Goal: Complete application form: Complete application form

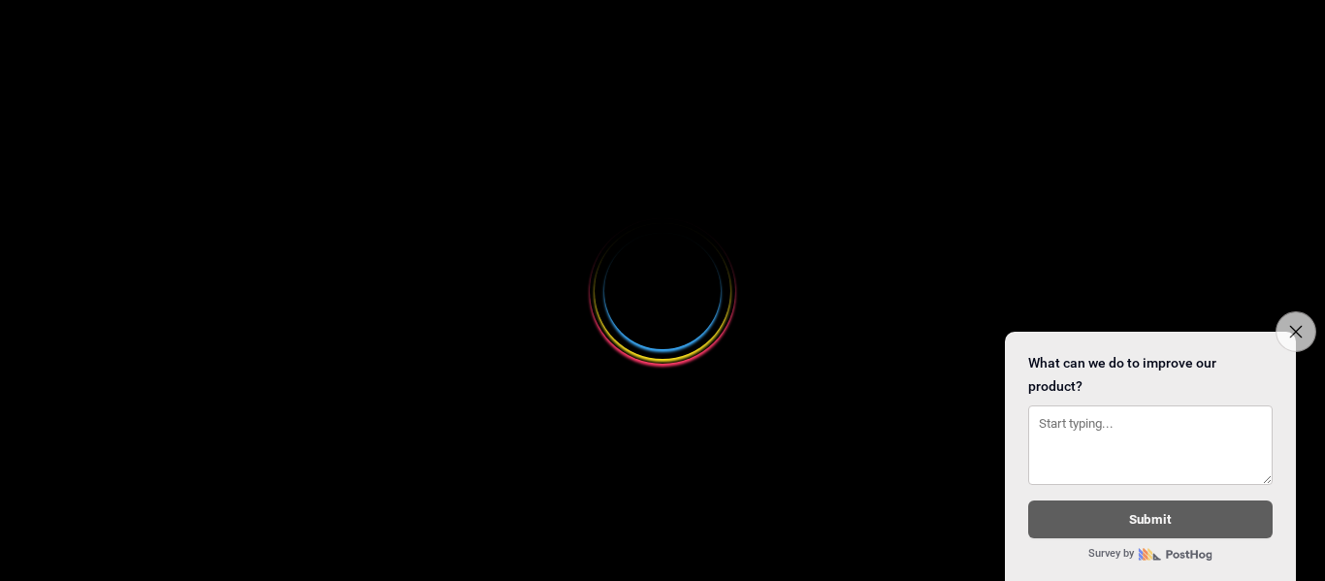
click at [1302, 323] on button "Close survey" at bounding box center [1295, 331] width 41 height 41
select select
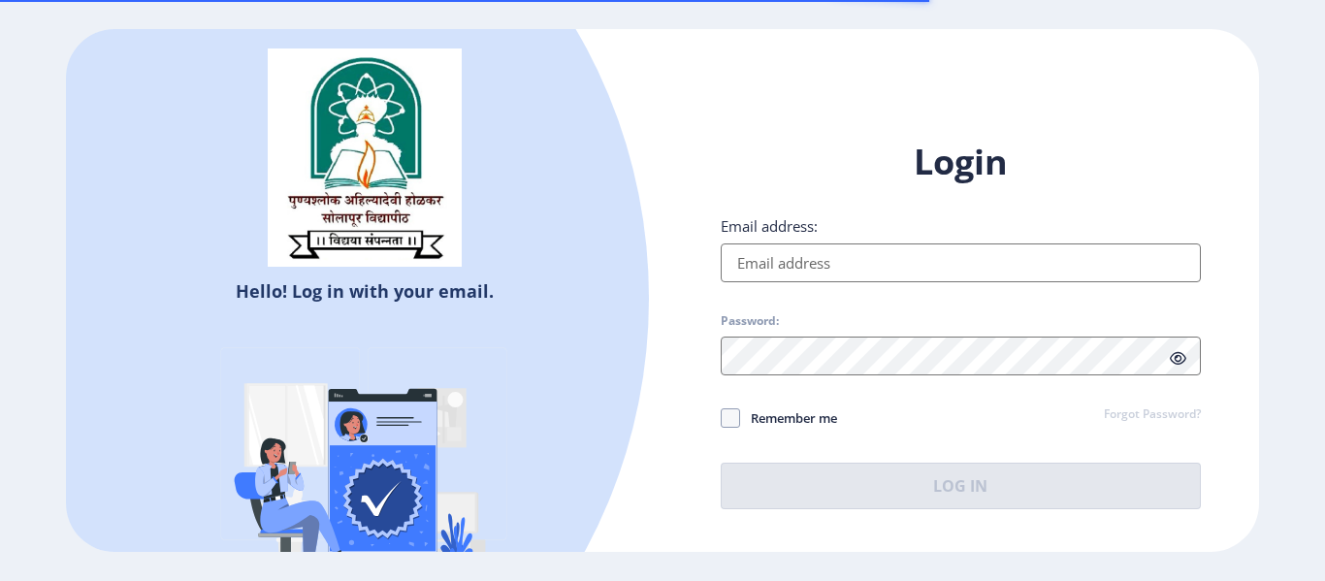
click at [808, 271] on input "Email address:" at bounding box center [960, 262] width 480 height 39
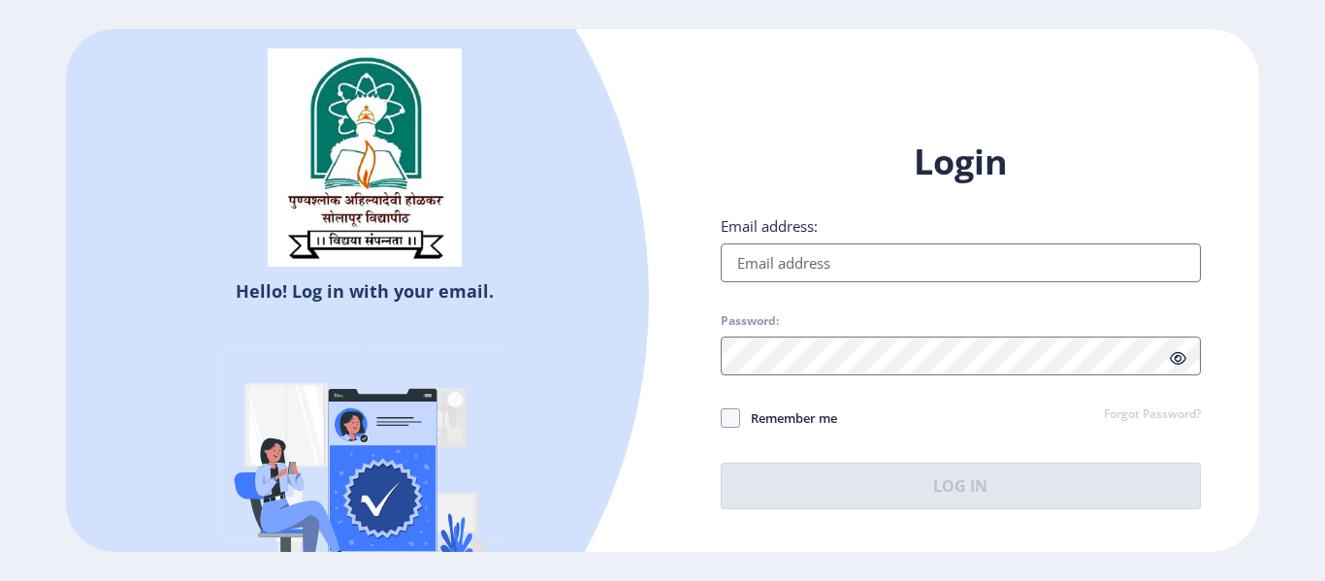
type input "pravinsul.as@gmail.com"
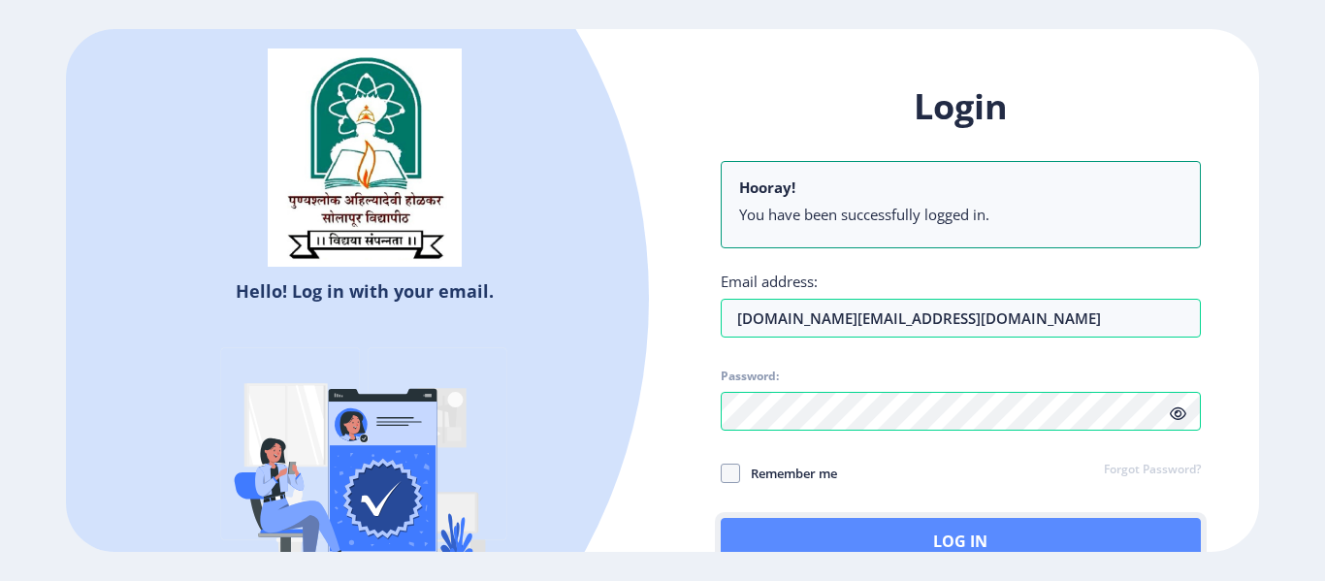
click at [913, 536] on button "Log In" at bounding box center [960, 541] width 480 height 47
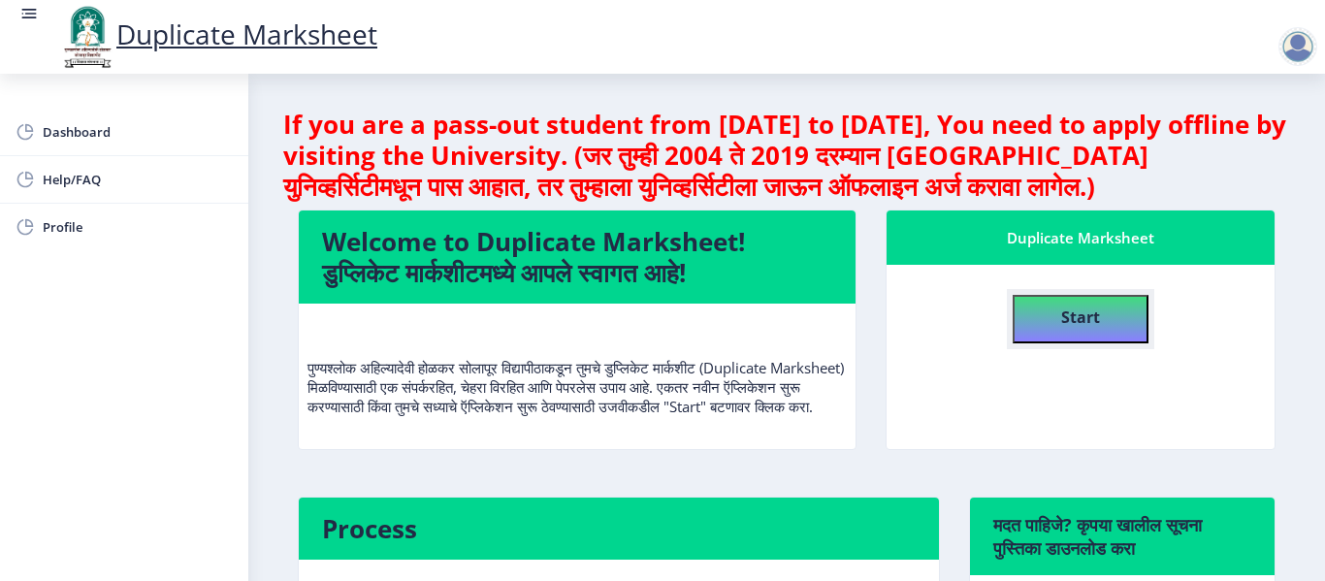
click at [1085, 311] on b "Start" at bounding box center [1080, 316] width 39 height 21
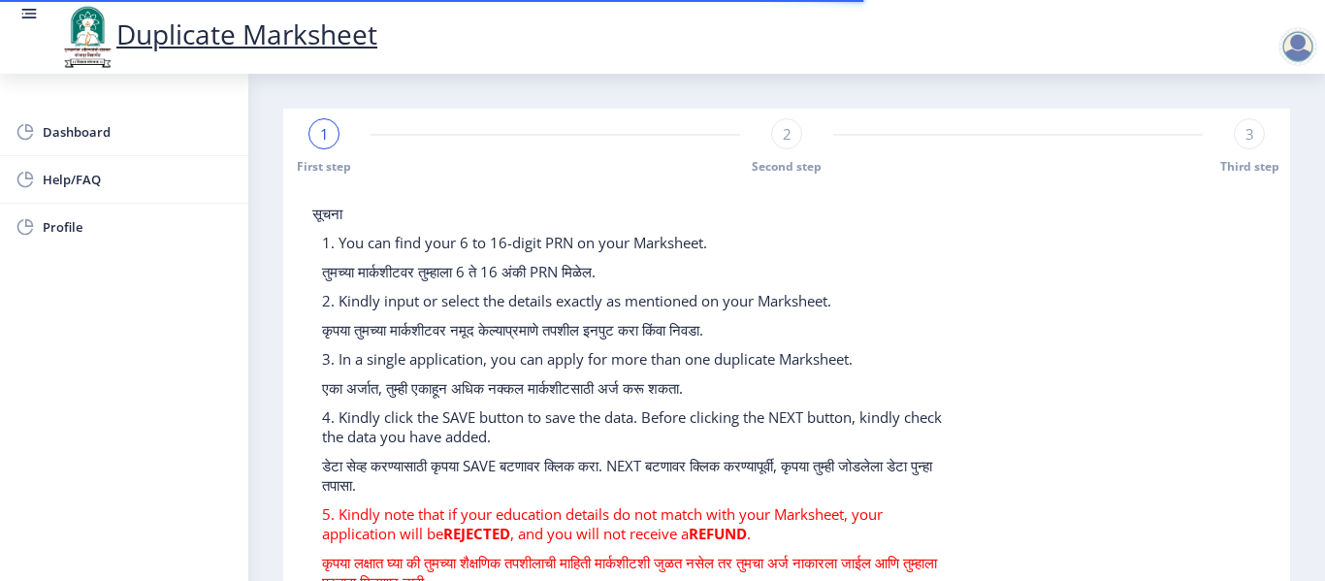
click at [1245, 132] on span "3" at bounding box center [1249, 133] width 9 height 19
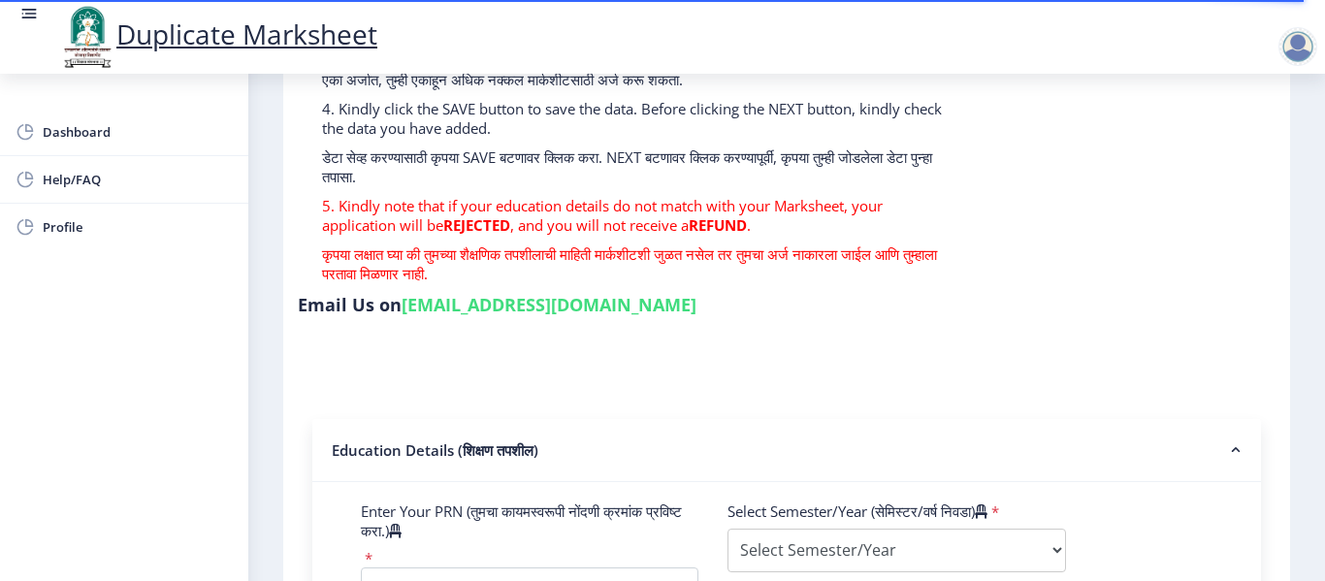
scroll to position [485, 0]
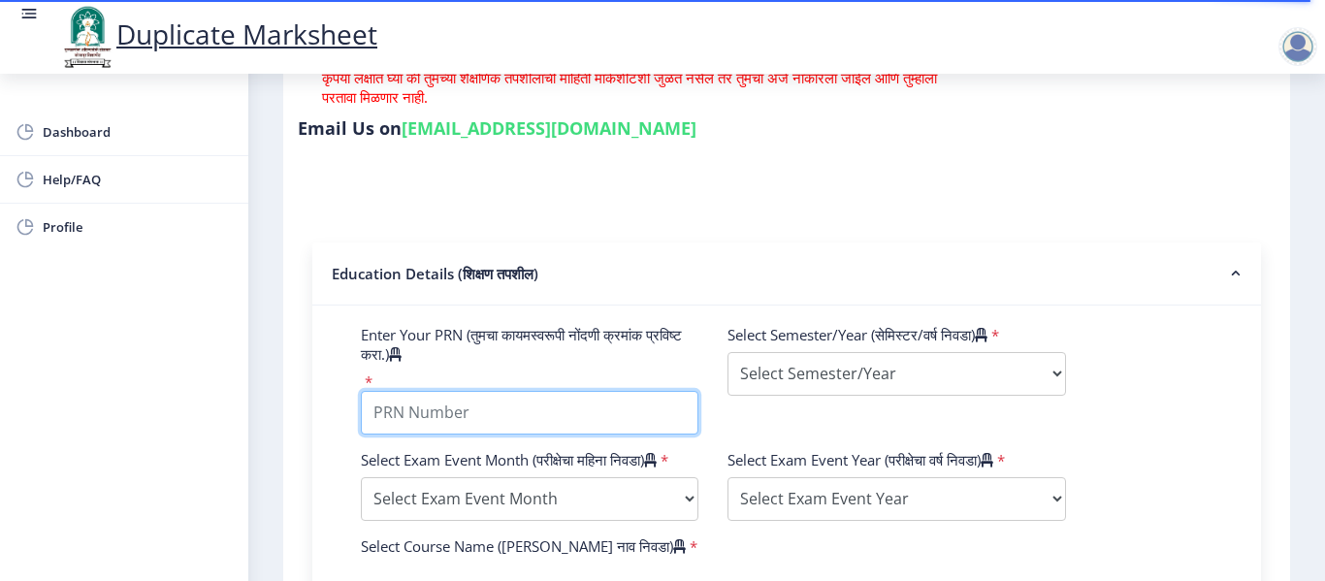
click at [634, 420] on input "Enter Your PRN (तुमचा कायमस्वरूपी नोंदणी क्रमांक प्रविष्ट करा.)" at bounding box center [529, 413] width 337 height 44
type input "2016032500283682"
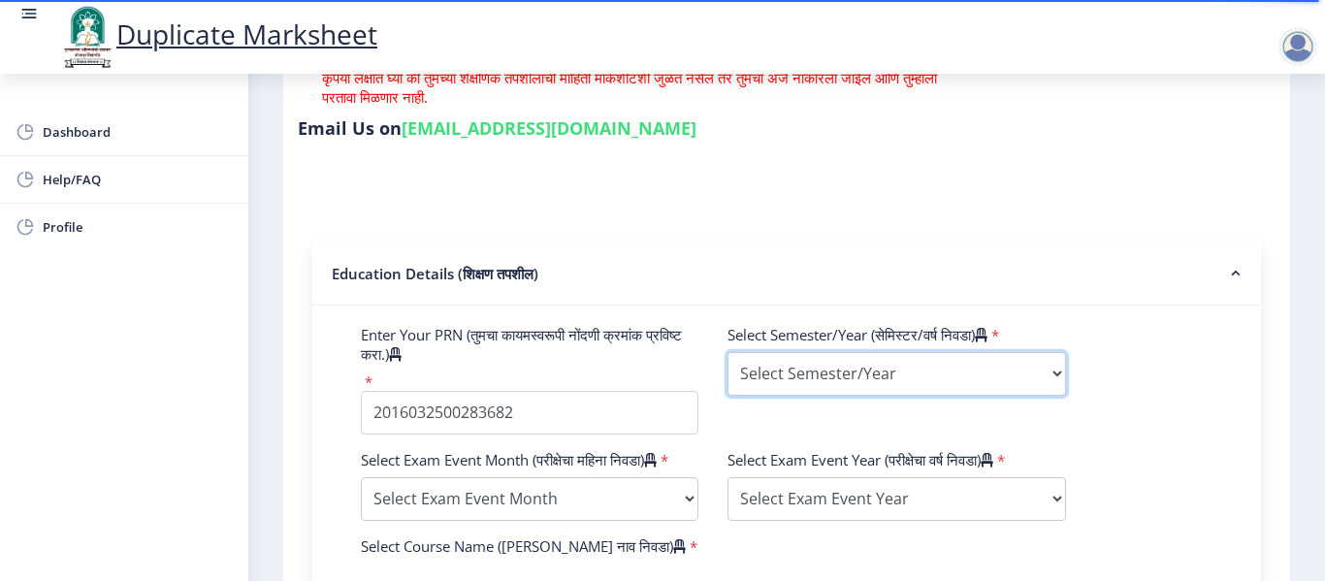
click at [839, 368] on select "Select Semester/Year Semester I Semester II Semester III Semester IV Semester V…" at bounding box center [895, 374] width 337 height 44
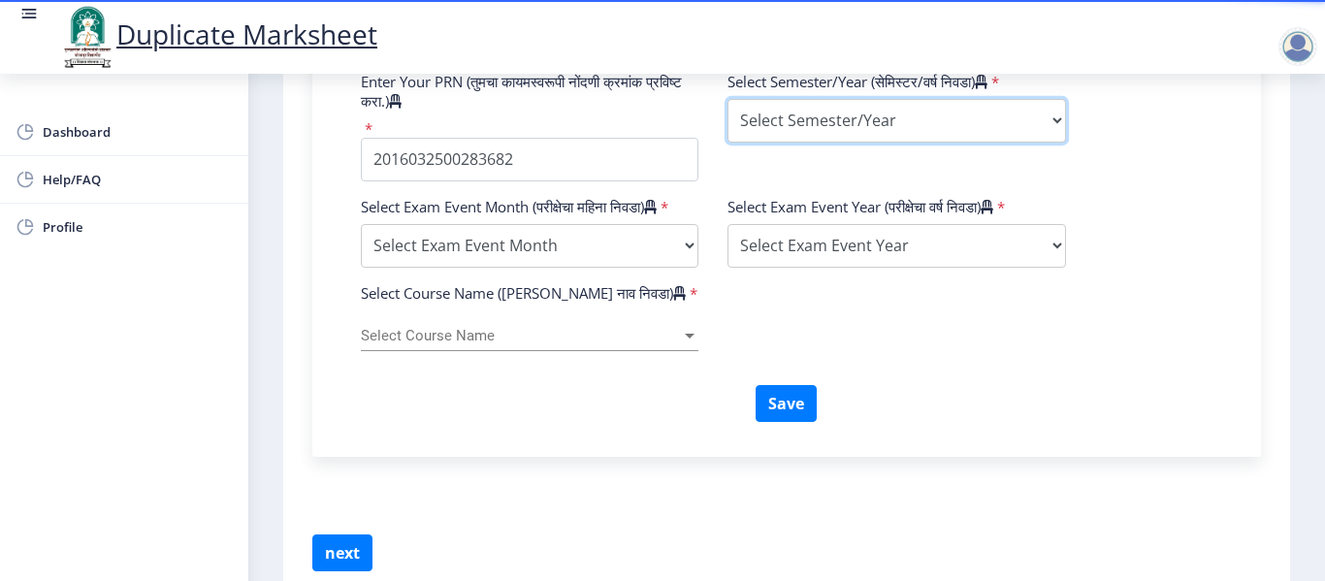
scroll to position [776, 0]
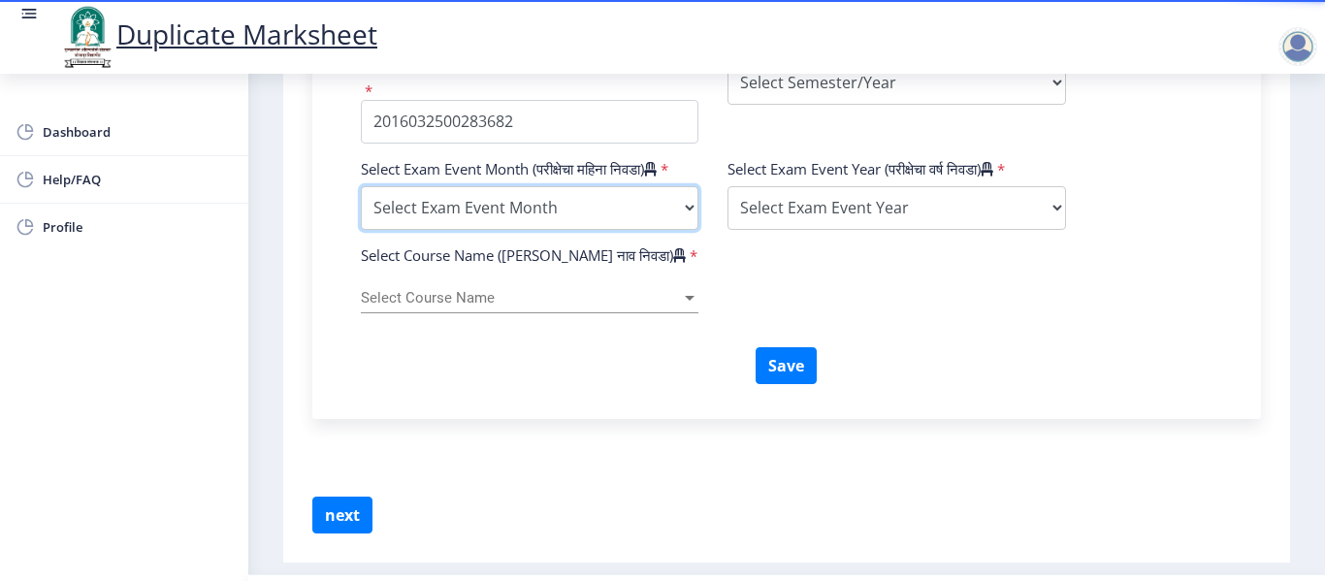
click at [624, 228] on select "Select Exam Event Month October March" at bounding box center [529, 208] width 337 height 44
click at [870, 245] on div "Select Exam Event Month (परीक्षेचा महिना निवडा) * Select Exam Event Month Octob…" at bounding box center [786, 202] width 880 height 86
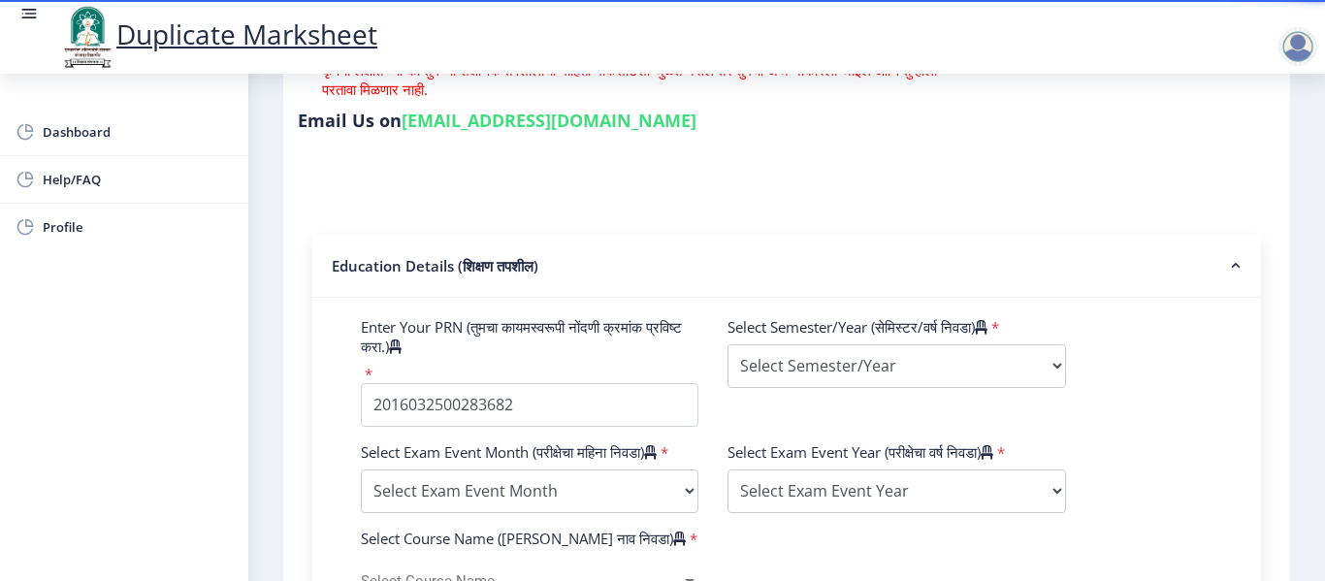
scroll to position [485, 0]
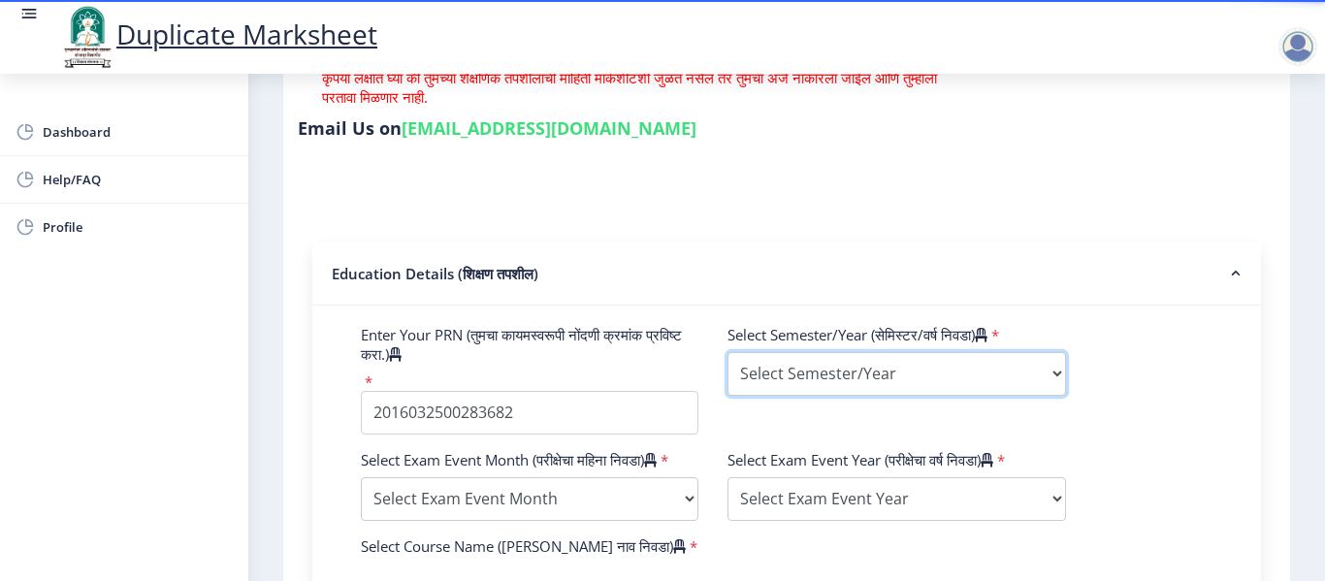
click at [846, 369] on select "Select Semester/Year Semester I Semester II Semester III Semester IV Semester V…" at bounding box center [895, 374] width 337 height 44
select select "Third Year"
click at [727, 352] on select "Select Semester/Year Semester I Semester II Semester III Semester IV Semester V…" at bounding box center [895, 374] width 337 height 44
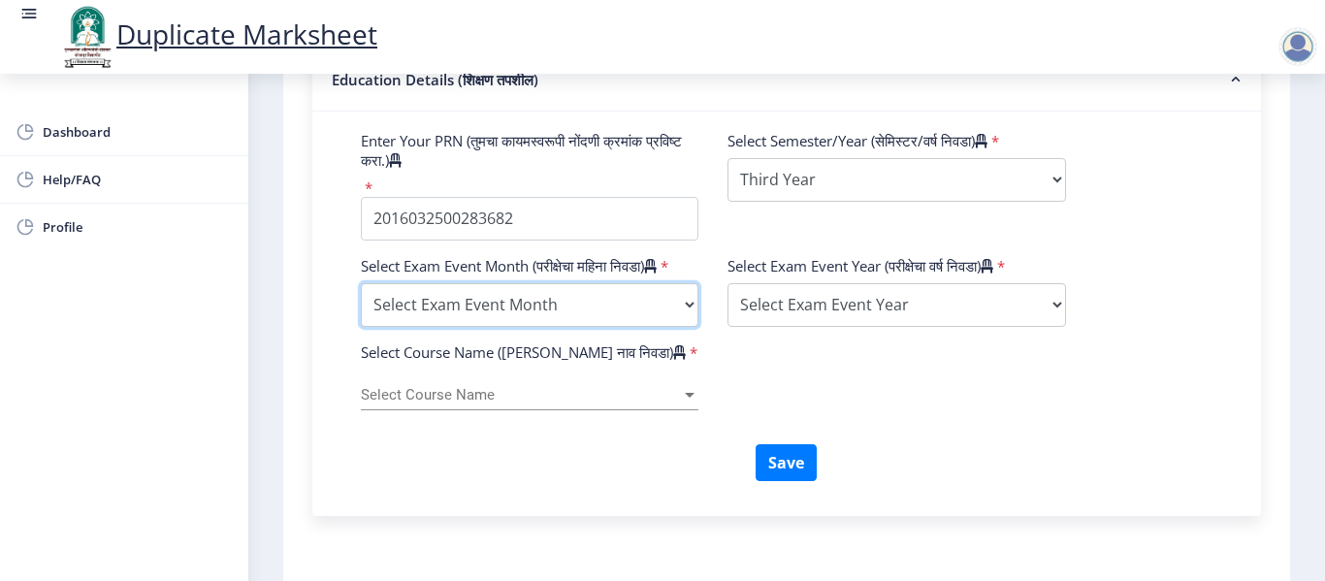
click at [634, 312] on select "Select Exam Event Month October March" at bounding box center [529, 305] width 337 height 44
click at [361, 302] on select "Select Exam Event Month October March" at bounding box center [529, 305] width 337 height 44
click at [581, 302] on select "Select Exam Event Month October March" at bounding box center [529, 305] width 337 height 44
click at [361, 302] on select "Select Exam Event Month October March" at bounding box center [529, 305] width 337 height 44
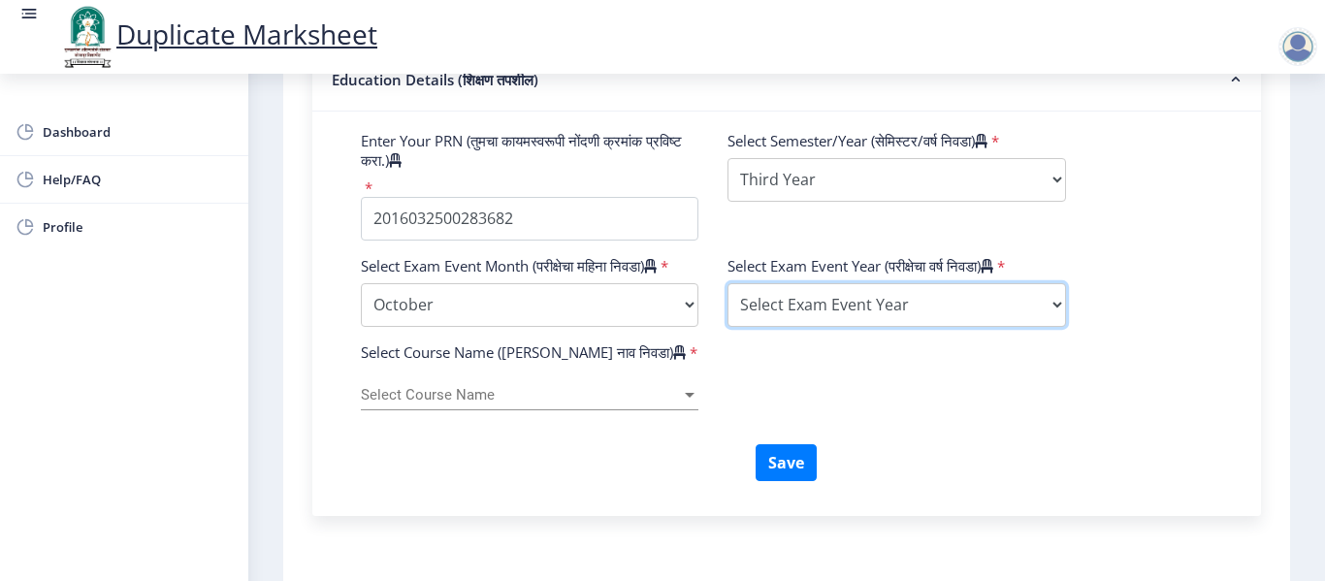
click at [805, 310] on select "Select Exam Event Year 2025 2024 2023 2022 2021 2020 2019 2018 2017 2016 2015 2…" at bounding box center [895, 305] width 337 height 44
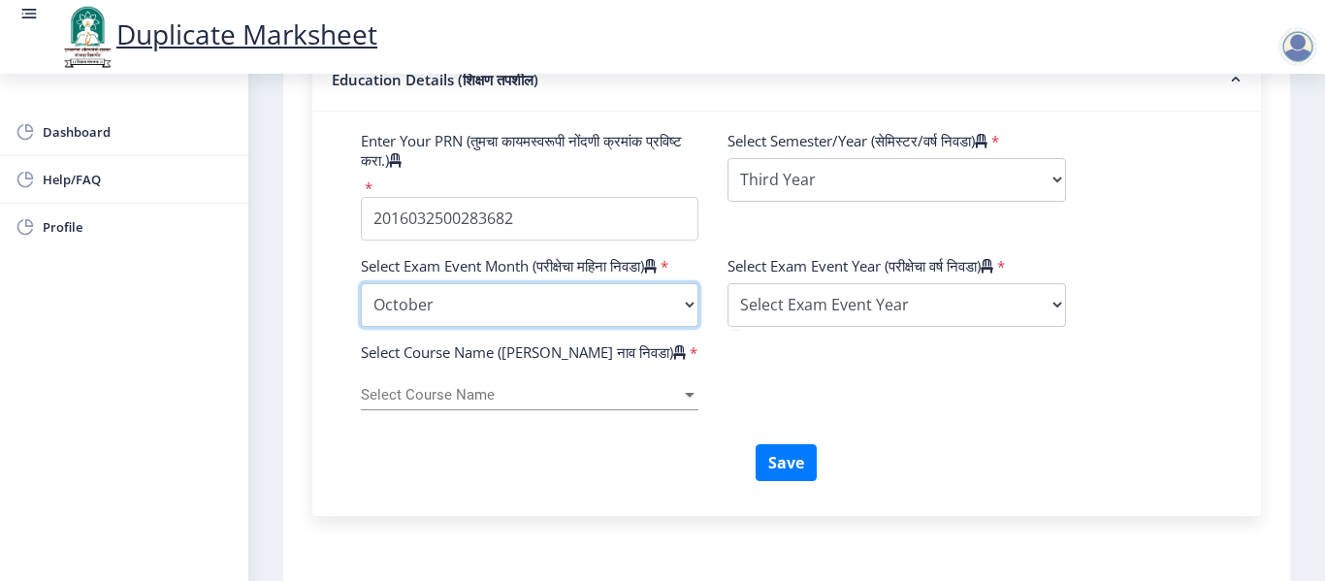
click at [612, 319] on select "Select Exam Event Month October March" at bounding box center [529, 305] width 337 height 44
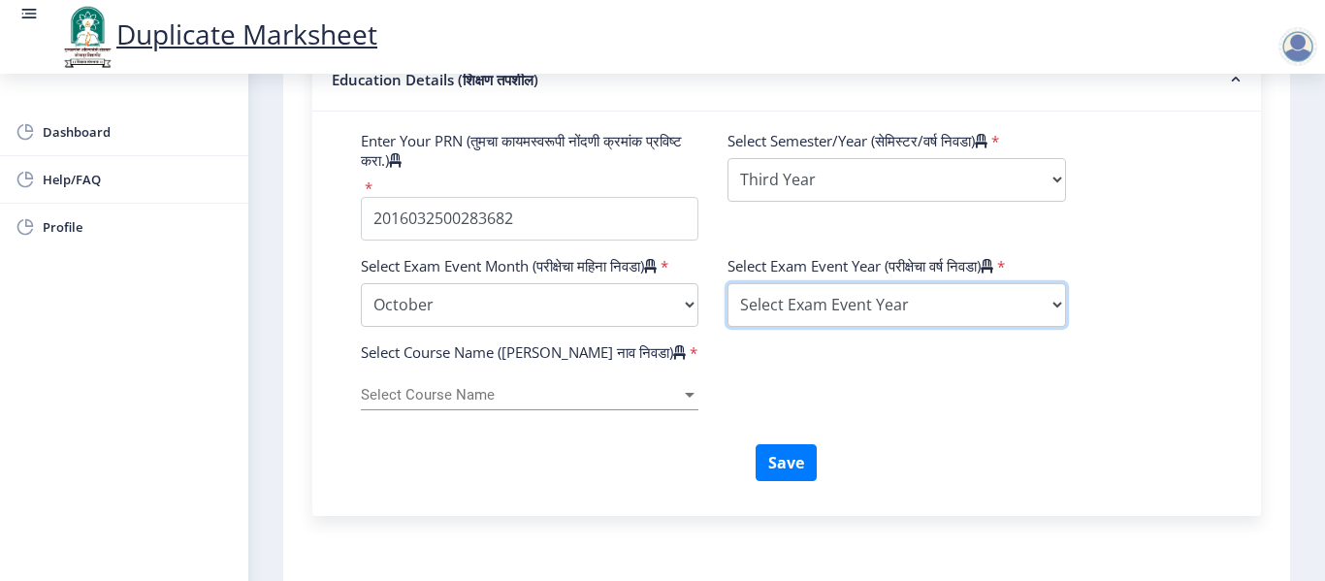
click at [785, 291] on select "Select Exam Event Year 2025 2024 2023 2022 2021 2020 2019 2018 2017 2016 2015 2…" at bounding box center [895, 305] width 337 height 44
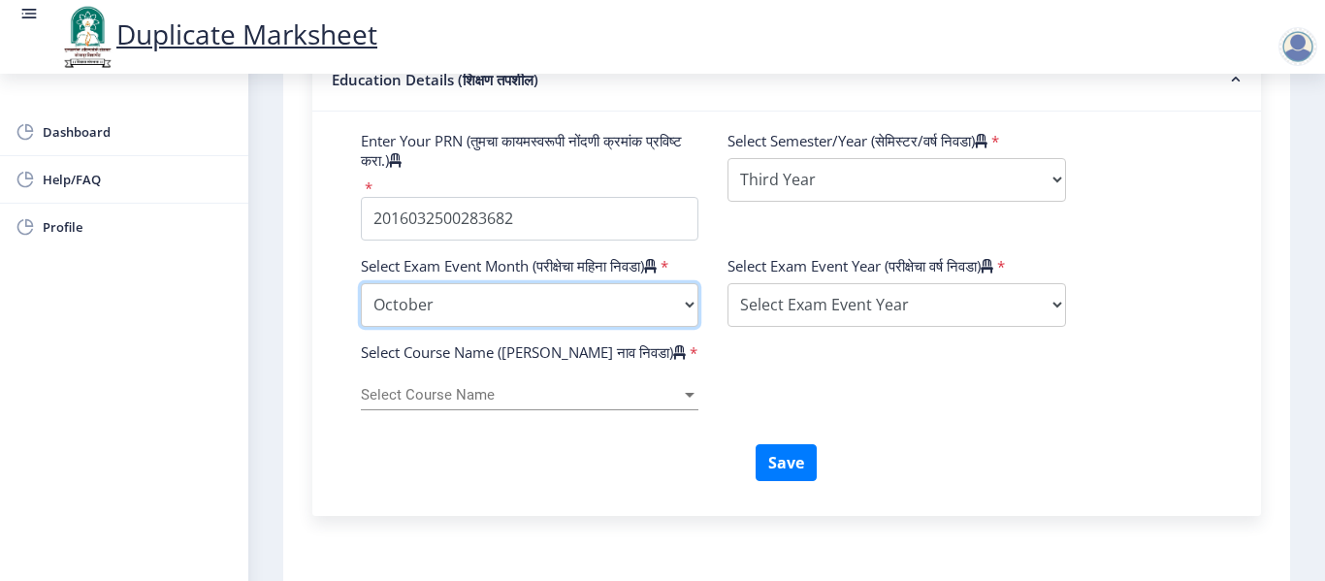
click at [631, 327] on select "Select Exam Event Month October March" at bounding box center [529, 305] width 337 height 44
select select "March"
click at [361, 302] on select "Select Exam Event Month October March" at bounding box center [529, 305] width 337 height 44
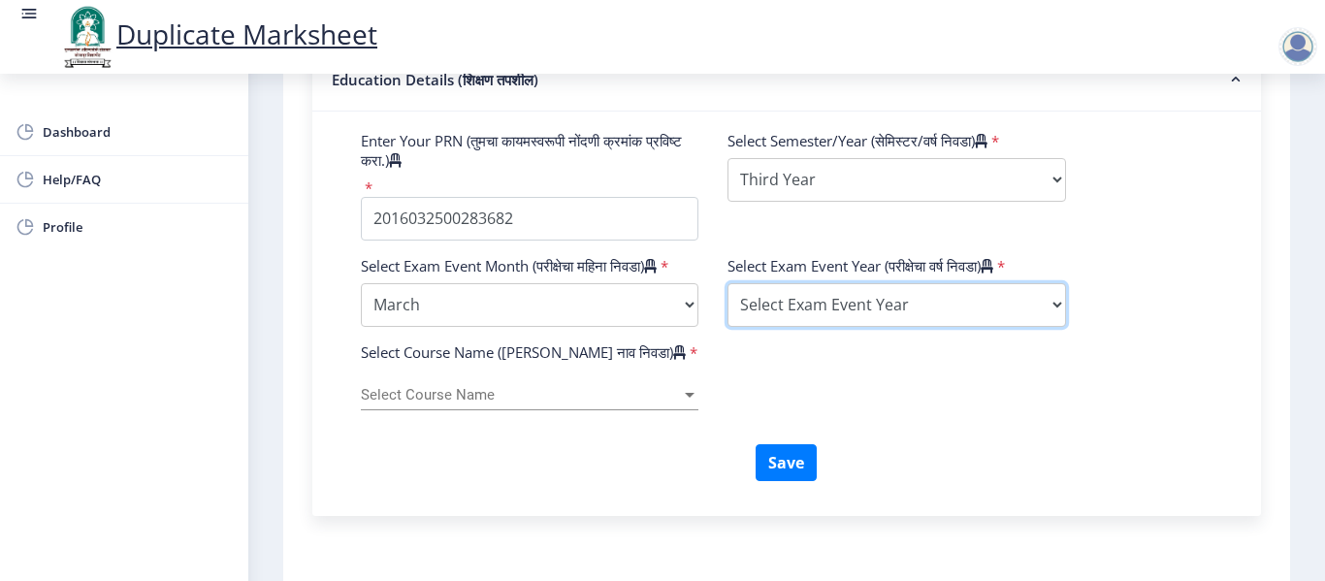
click at [851, 300] on select "Select Exam Event Year 2025 2024 2023 2022 2021 2020 2019 2018 2017 2016 2015 2…" at bounding box center [895, 305] width 337 height 44
select select "2019"
click at [727, 283] on select "Select Exam Event Year 2025 2024 2023 2022 2021 2020 2019 2018 2017 2016 2015 2…" at bounding box center [895, 305] width 337 height 44
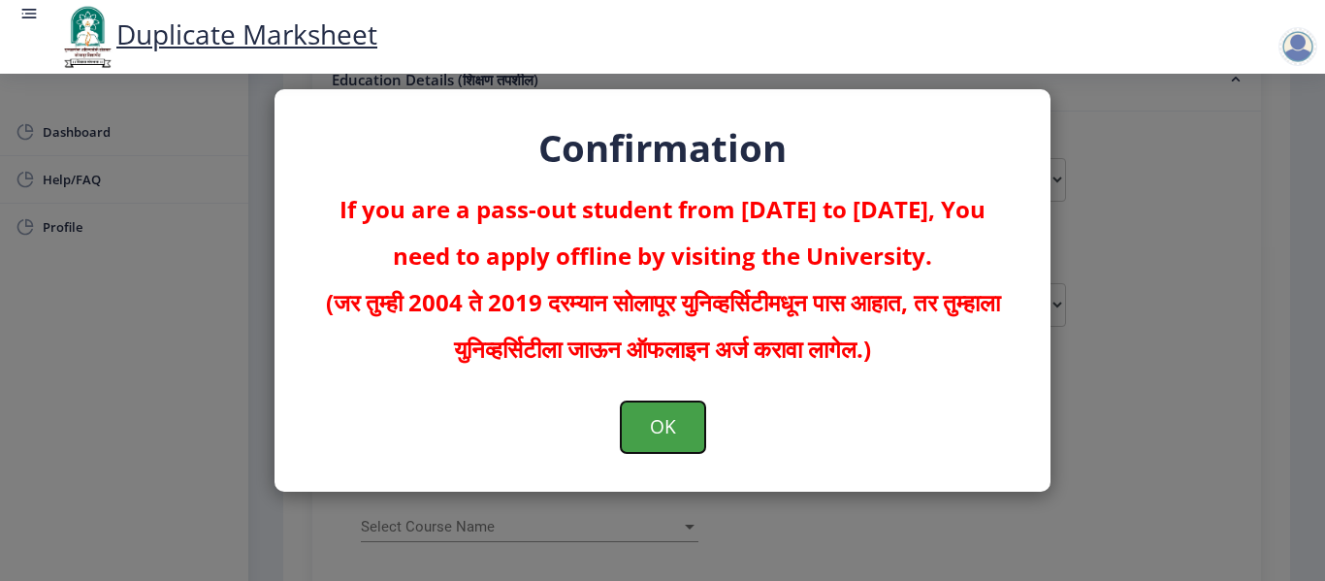
click at [686, 441] on button "OK" at bounding box center [663, 426] width 84 height 50
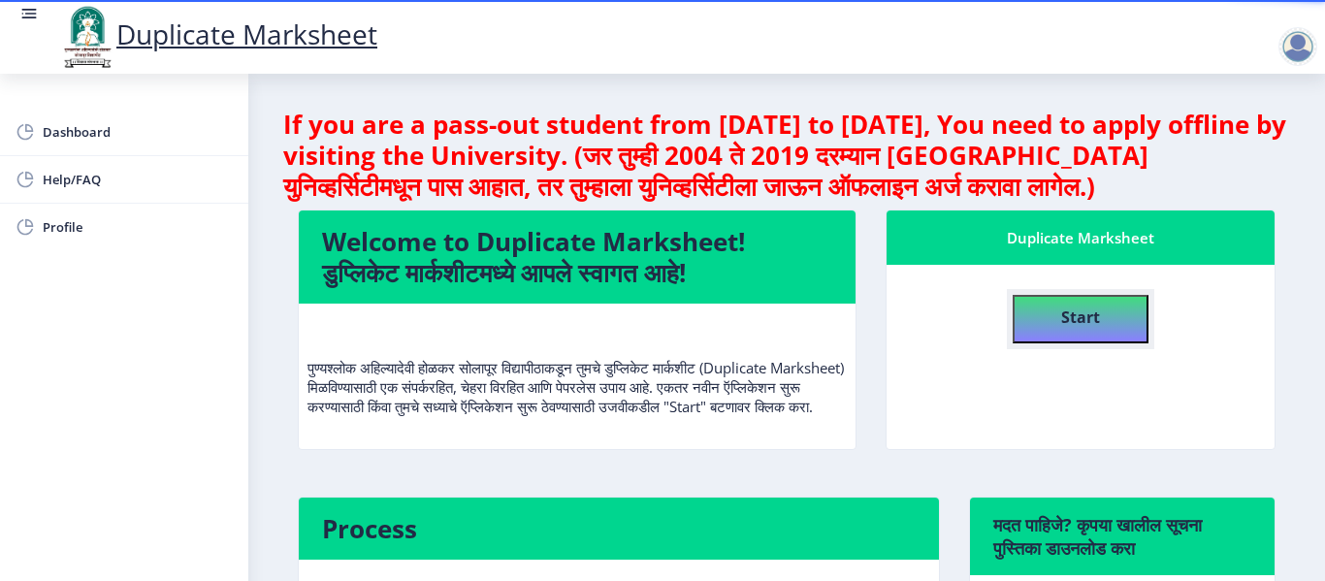
click at [1063, 336] on button "Start" at bounding box center [1080, 319] width 136 height 48
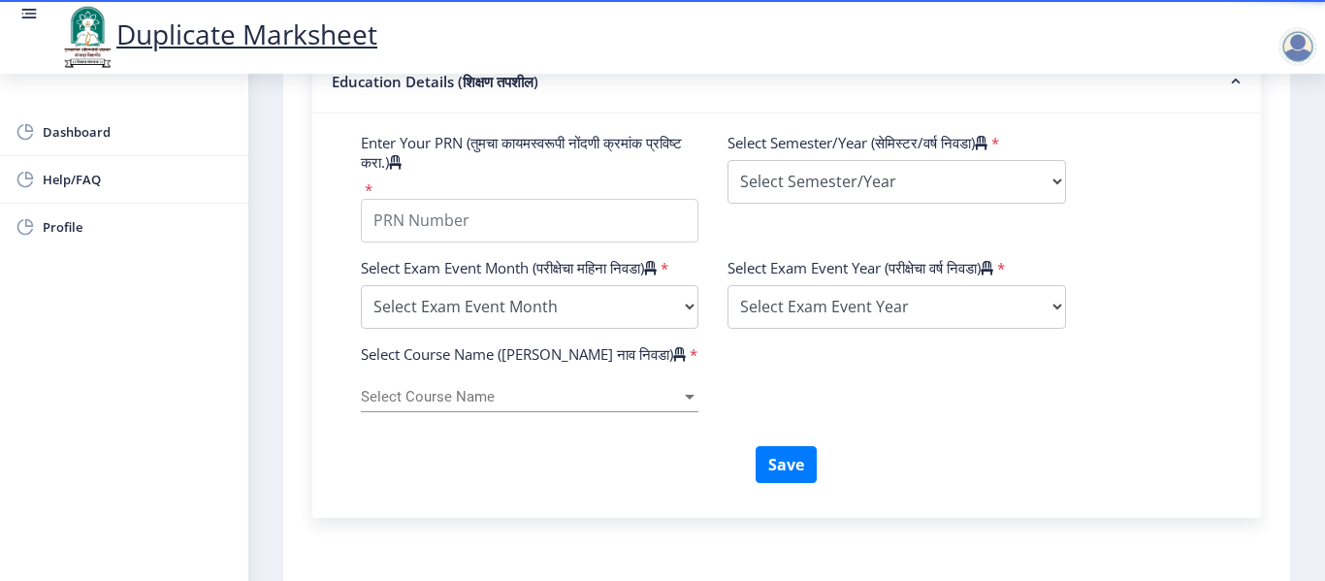
scroll to position [679, 0]
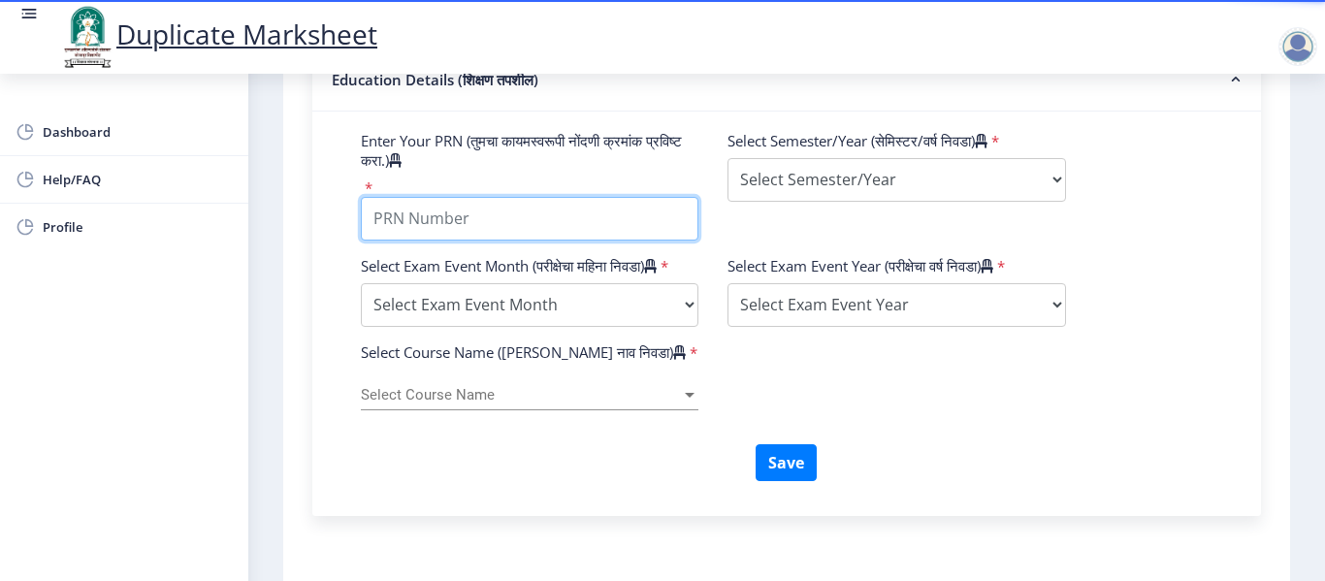
click at [548, 209] on input "Enter Your PRN (तुमचा कायमस्वरूपी नोंदणी क्रमांक प्रविष्ट करा.)" at bounding box center [529, 219] width 337 height 44
type input "2016032500283682"
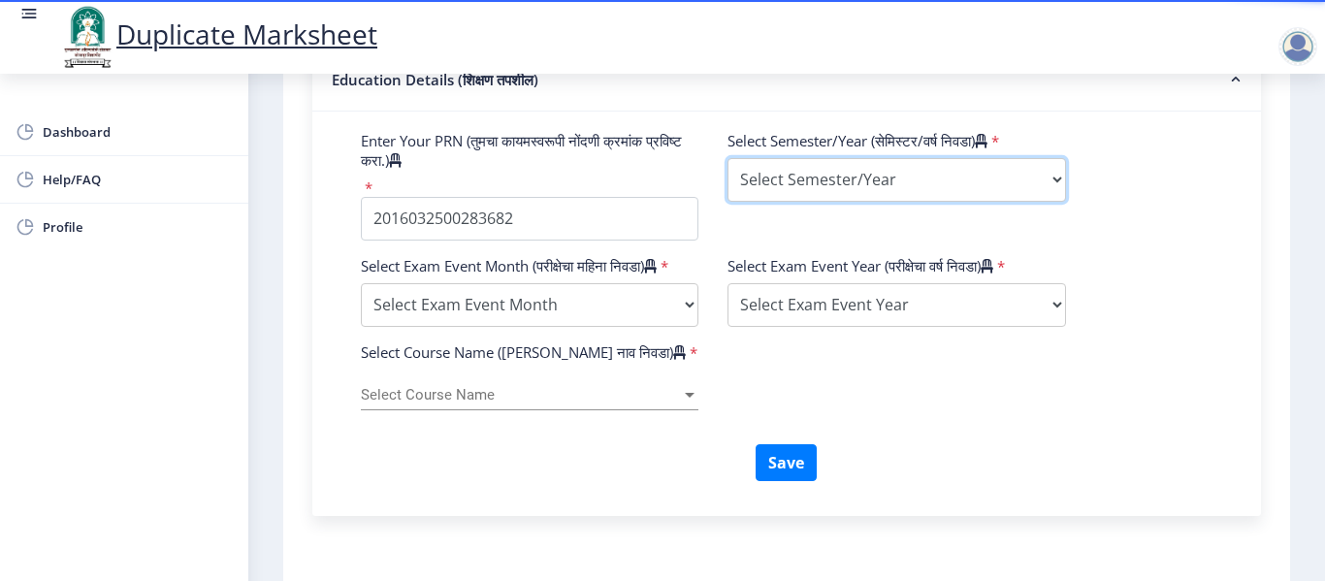
click at [827, 178] on select "Select Semester/Year Semester I Semester II Semester III Semester IV Semester V…" at bounding box center [895, 180] width 337 height 44
click at [529, 398] on div "Select Course Name Select Course Name" at bounding box center [529, 389] width 337 height 41
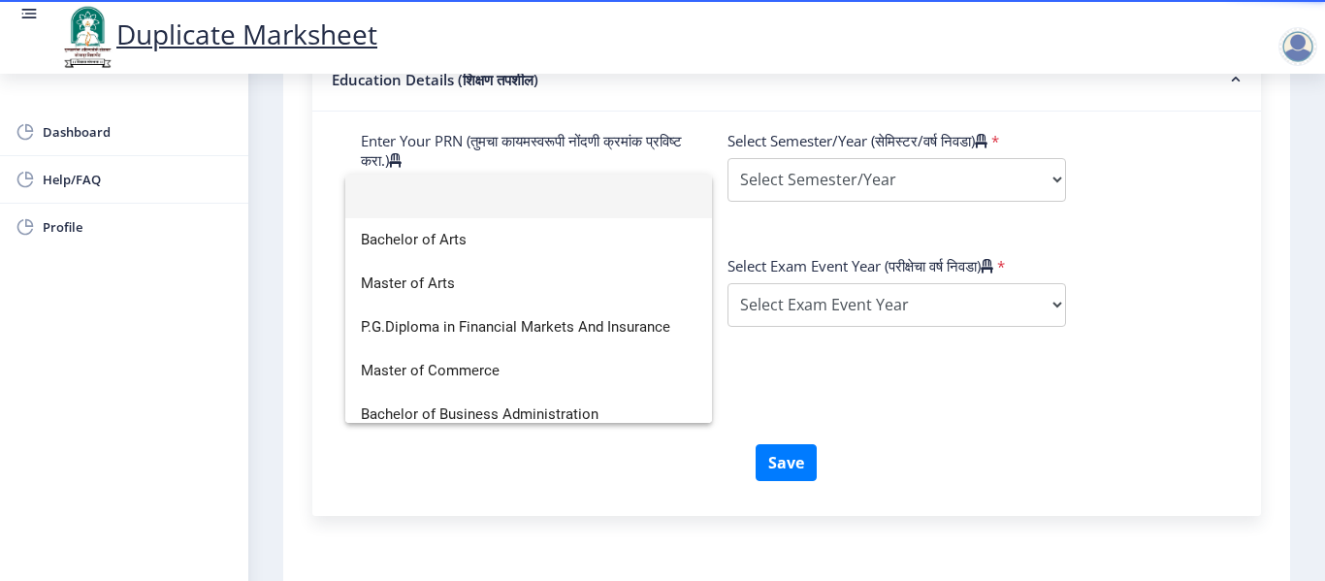
click at [919, 430] on div at bounding box center [662, 290] width 1325 height 581
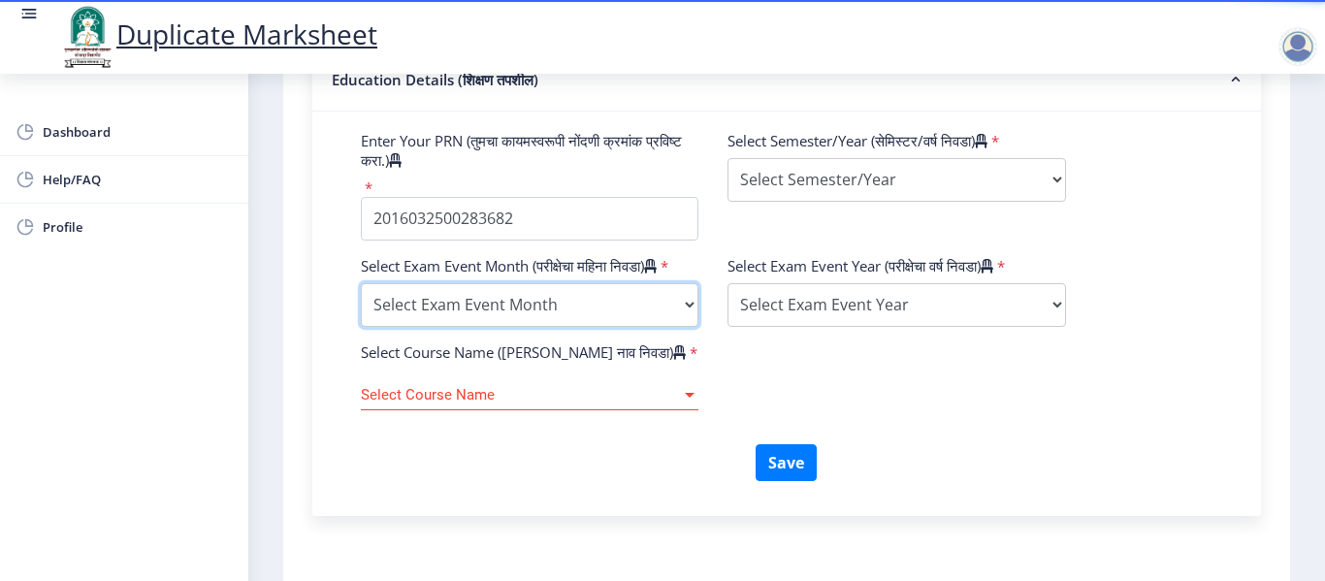
click at [611, 327] on select "Select Exam Event Month October March" at bounding box center [529, 305] width 337 height 44
click at [835, 383] on div "Select Course Name (कोर्सचे नाव निवडा) * Select Course Name Select Course Name" at bounding box center [786, 393] width 880 height 102
click at [849, 327] on div "Select Exam Event Year (परीक्षेचा वर्ष निवडा) * Select Exam Event Year 2025 202…" at bounding box center [896, 291] width 367 height 71
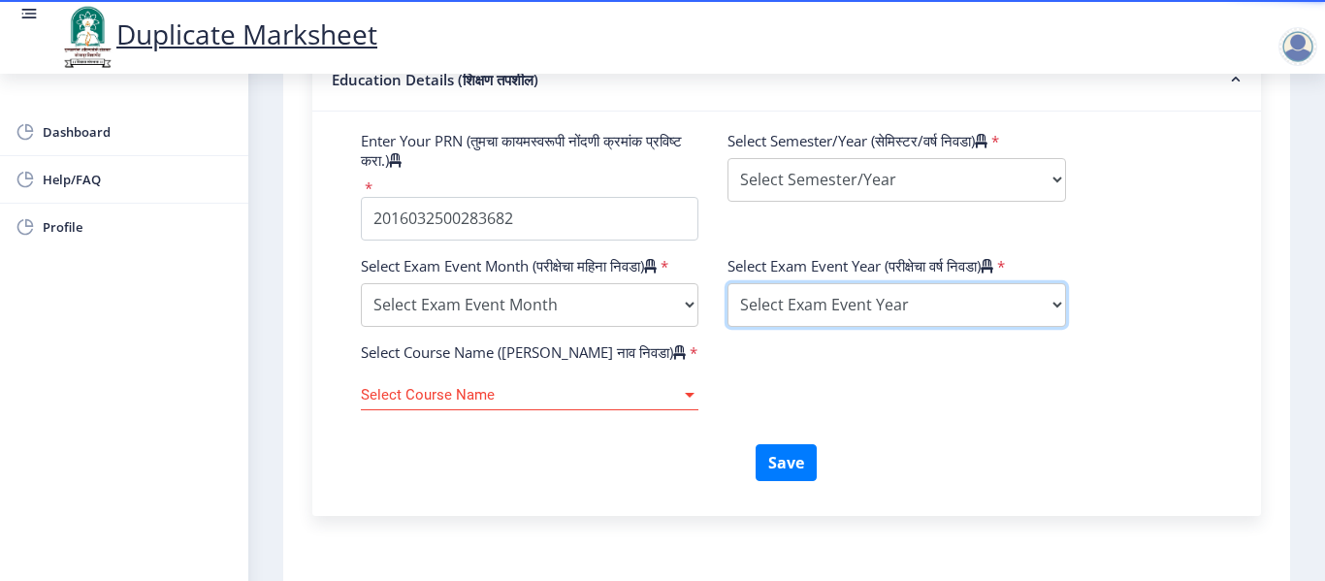
click at [862, 318] on select "Select Exam Event Year 2025 2024 2023 2022 2021 2020 2019 2018 2017 2016 2015 2…" at bounding box center [895, 305] width 337 height 44
click at [944, 442] on div "Select Course Name (कोर्सचे नाव निवडा) * Select Course Name Select Course Name" at bounding box center [786, 393] width 880 height 102
click at [674, 403] on span "Select Course Name" at bounding box center [521, 395] width 320 height 16
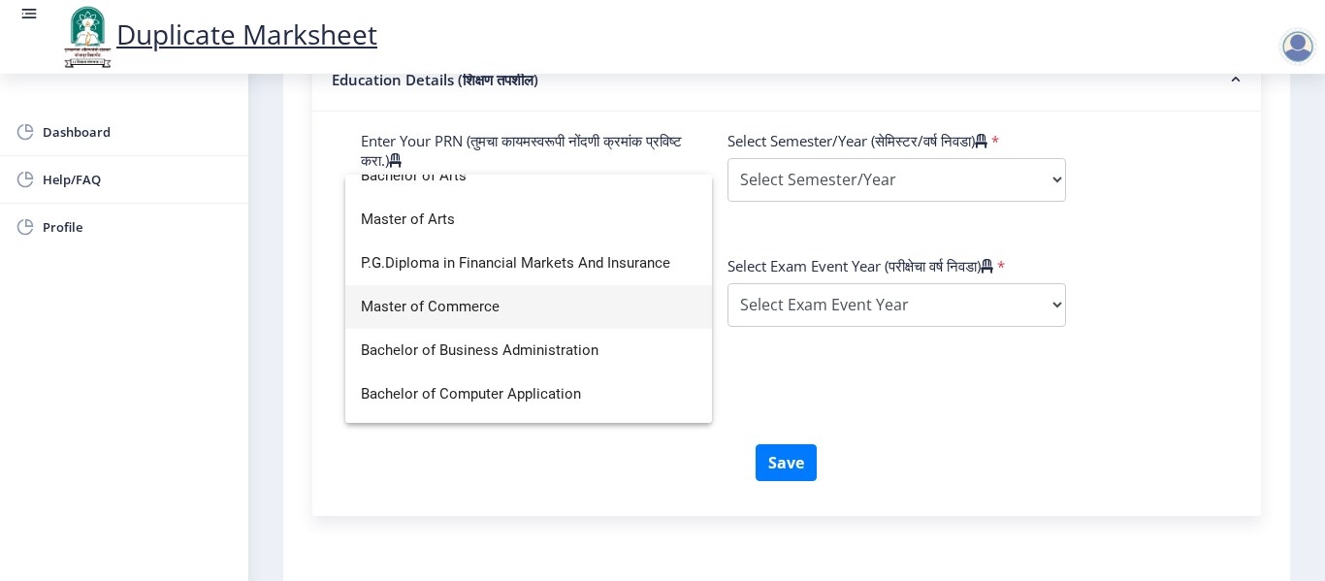
scroll to position [97, 0]
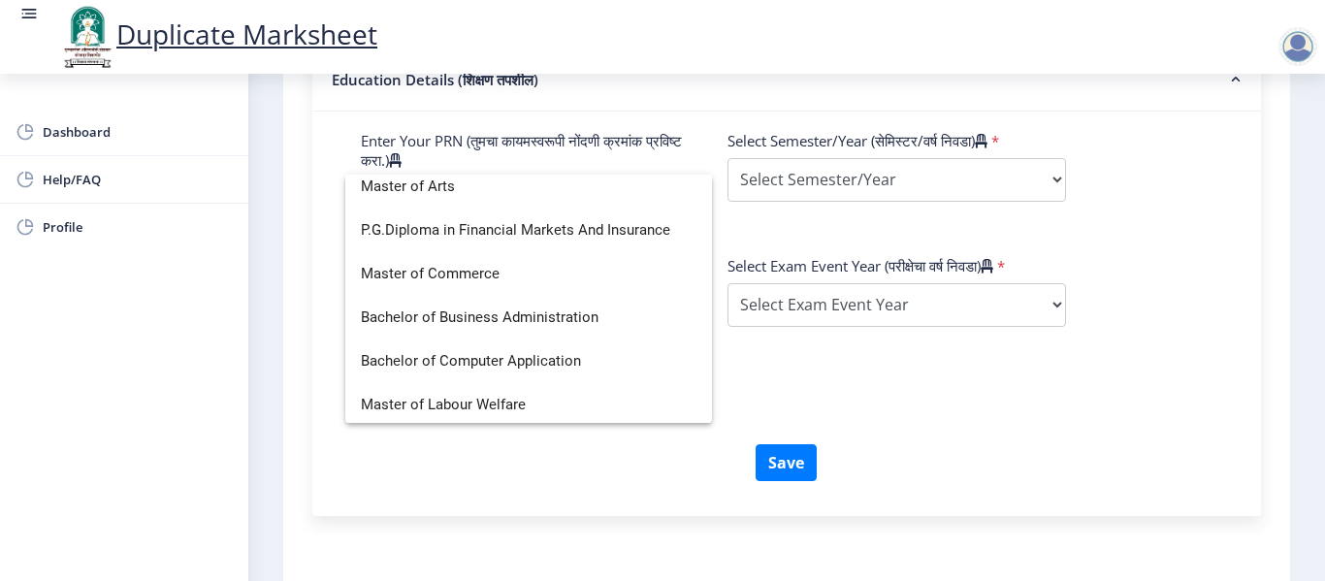
click at [887, 395] on div at bounding box center [662, 290] width 1325 height 581
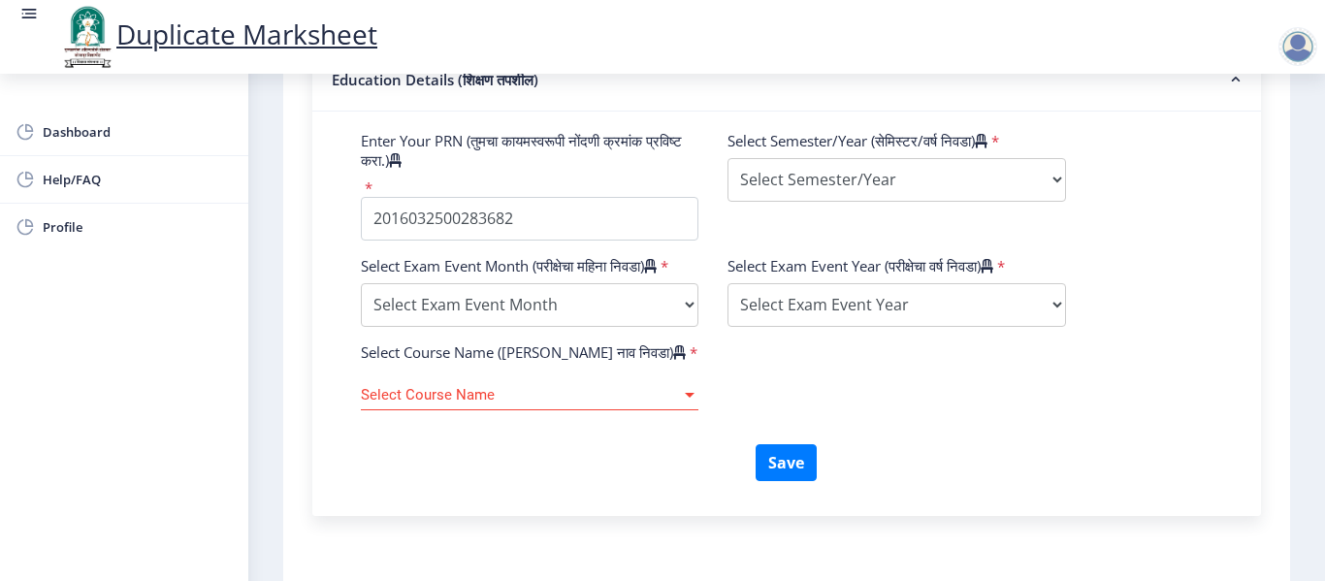
click at [533, 403] on span "Select Course Name" at bounding box center [521, 395] width 320 height 16
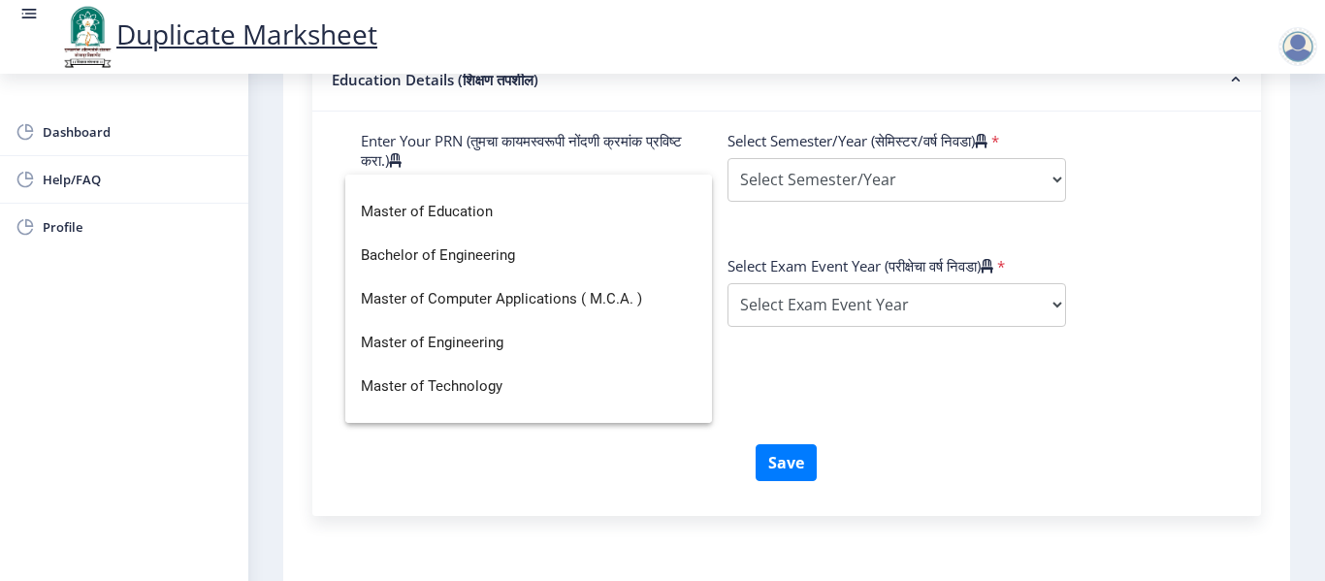
scroll to position [1164, 0]
click at [461, 265] on span "Bachelor of Engineering" at bounding box center [529, 255] width 336 height 44
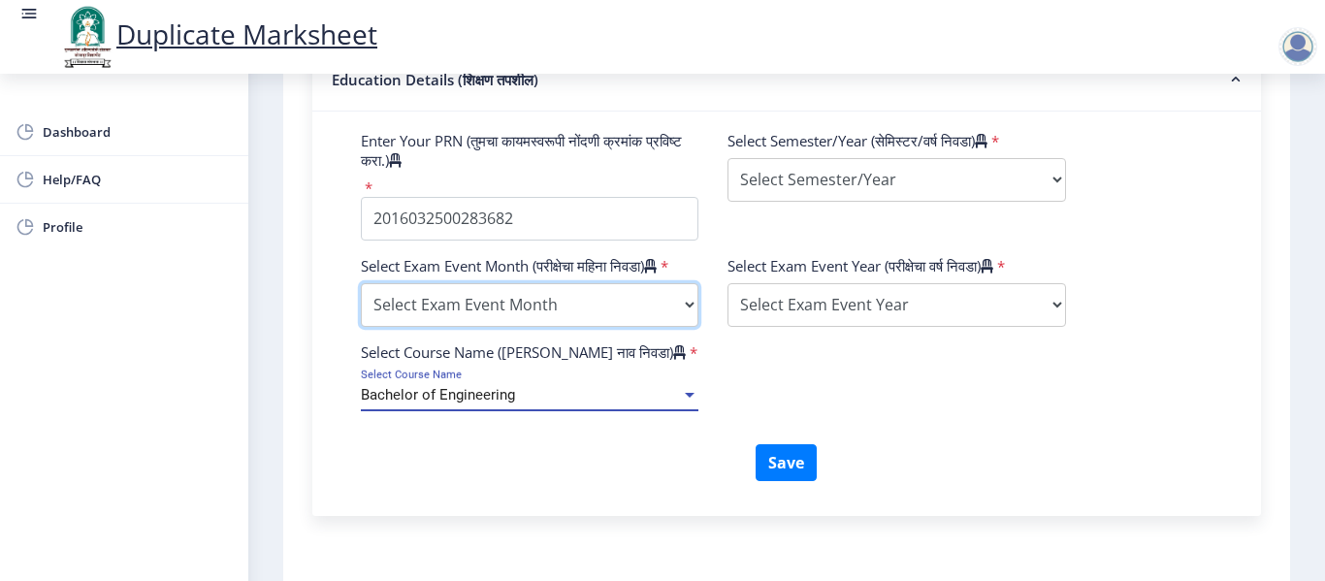
click at [691, 327] on select "Select Exam Event Month October March" at bounding box center [529, 305] width 337 height 44
select select "March"
click at [361, 302] on select "Select Exam Event Month October March" at bounding box center [529, 305] width 337 height 44
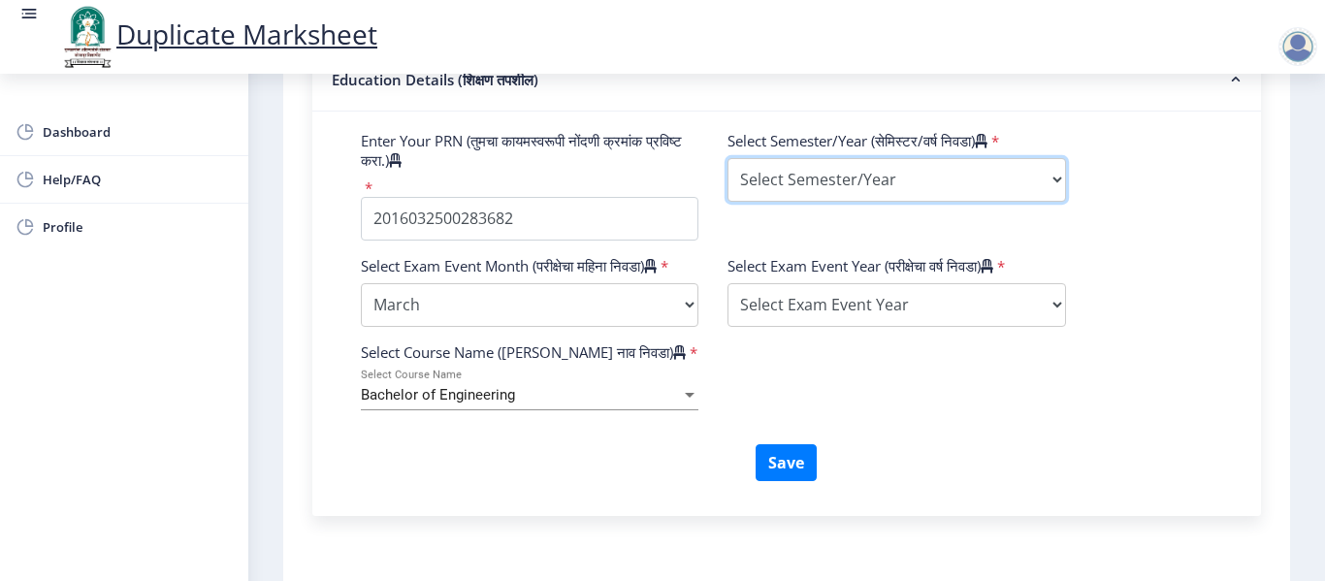
click at [940, 192] on select "Select Semester/Year Semester I Semester II Semester III Semester IV Semester V…" at bounding box center [895, 180] width 337 height 44
select select "Third Year"
click at [727, 158] on select "Select Semester/Year Semester I Semester II Semester III Semester IV Semester V…" at bounding box center [895, 180] width 337 height 44
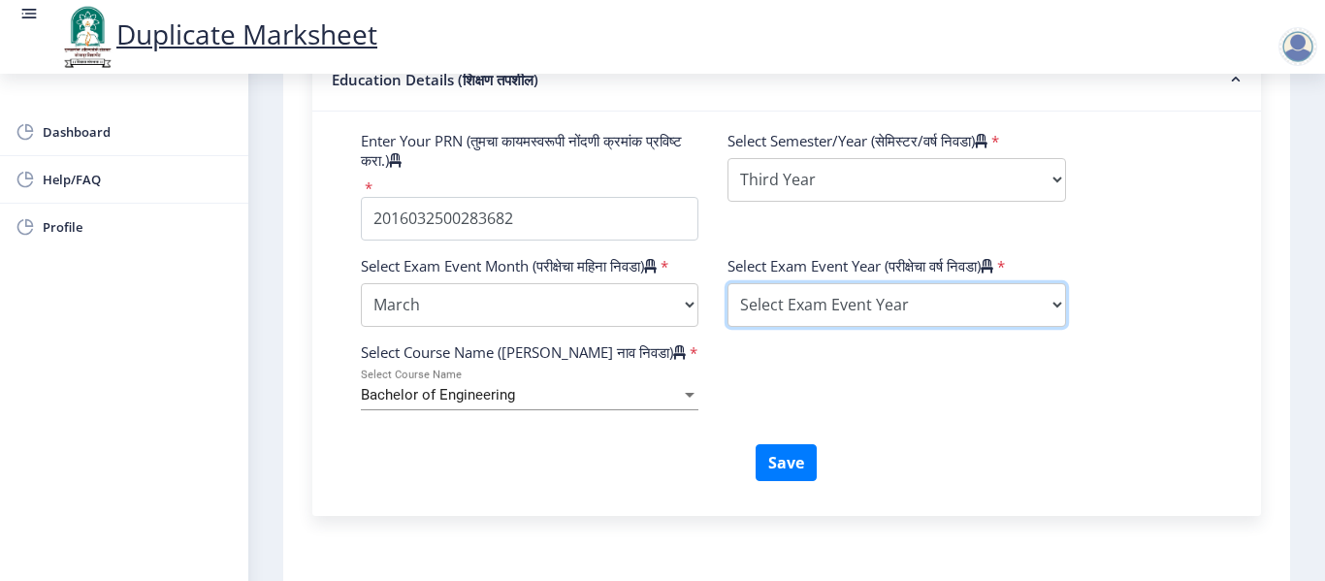
click at [838, 308] on select "Select Exam Event Year 2025 2024 2023 2022 2021 2020 2019 2018 2017 2016 2015 2…" at bounding box center [895, 305] width 337 height 44
select select "2020"
click at [727, 283] on select "Select Exam Event Year 2025 2024 2023 2022 2021 2020 2019 2018 2017 2016 2015 2…" at bounding box center [895, 305] width 337 height 44
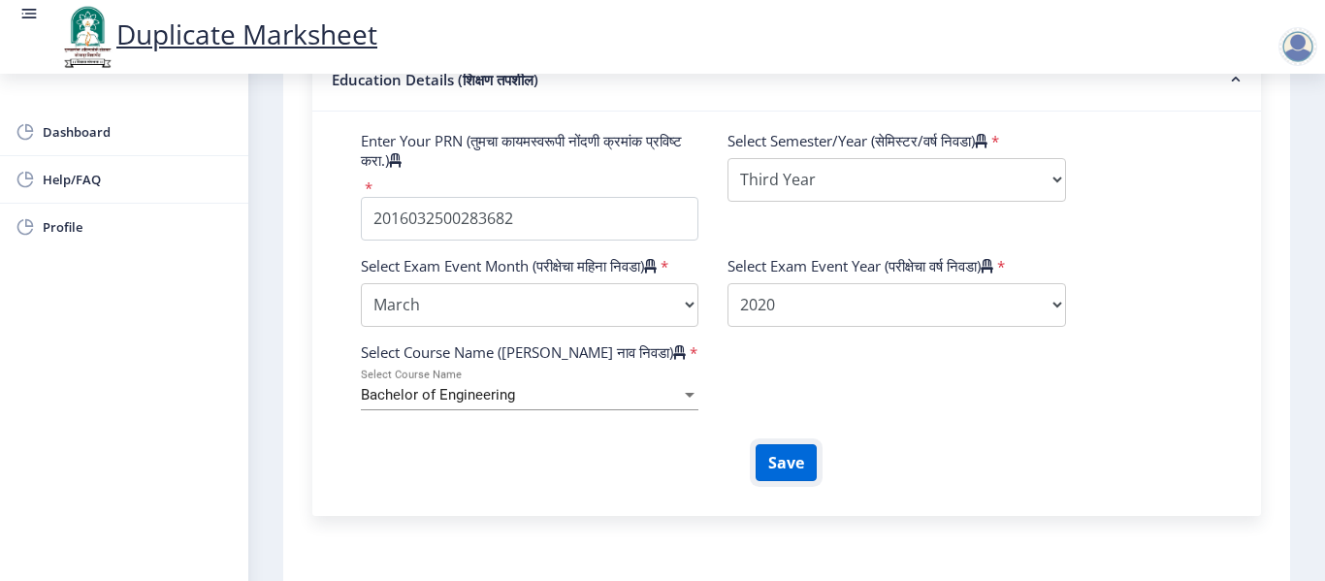
click at [785, 481] on button "Save" at bounding box center [785, 462] width 61 height 37
select select
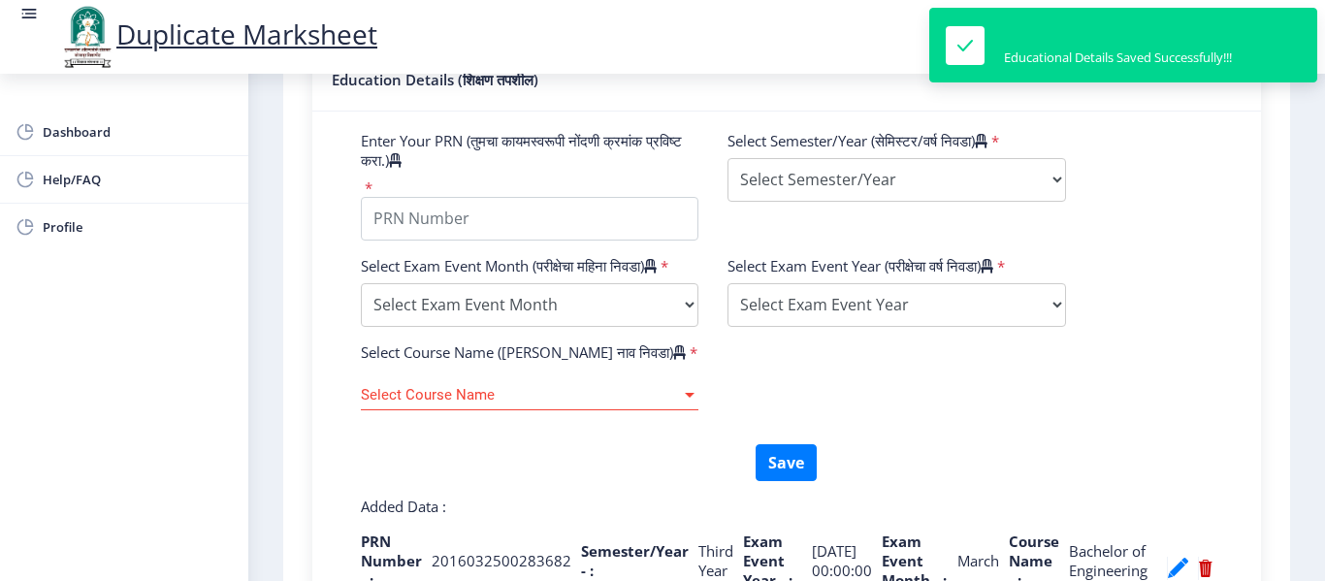
click at [526, 342] on div "Select Exam Event Month (परीक्षेचा महिना निवडा) * Select Exam Event Month Octob…" at bounding box center [786, 299] width 880 height 86
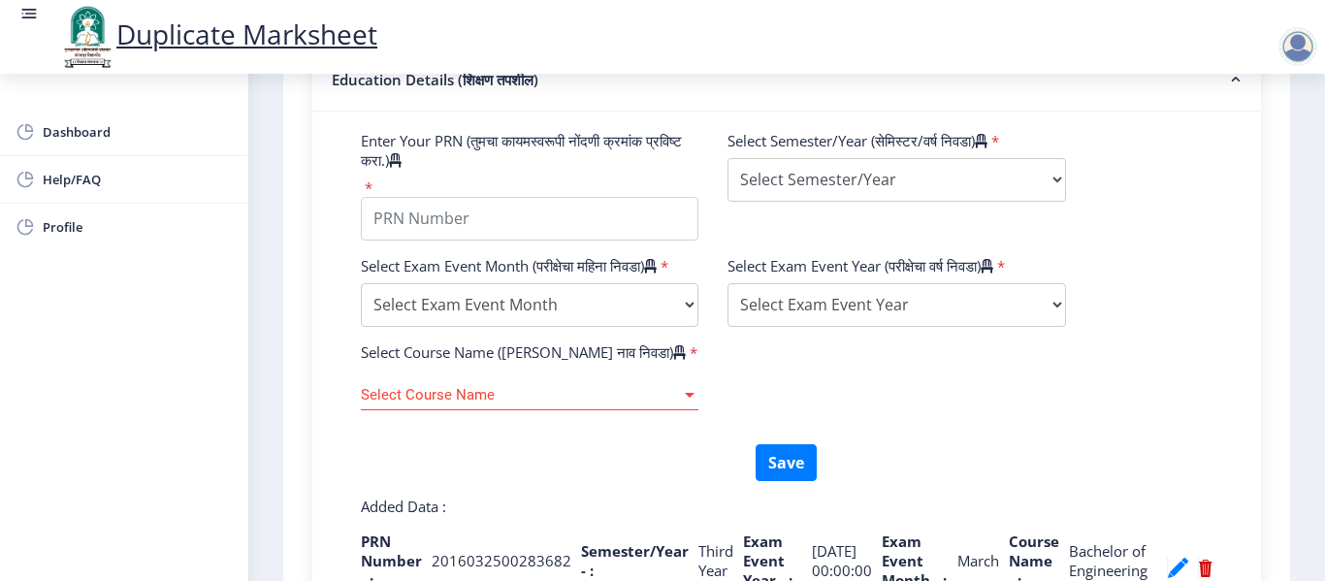
scroll to position [965, 0]
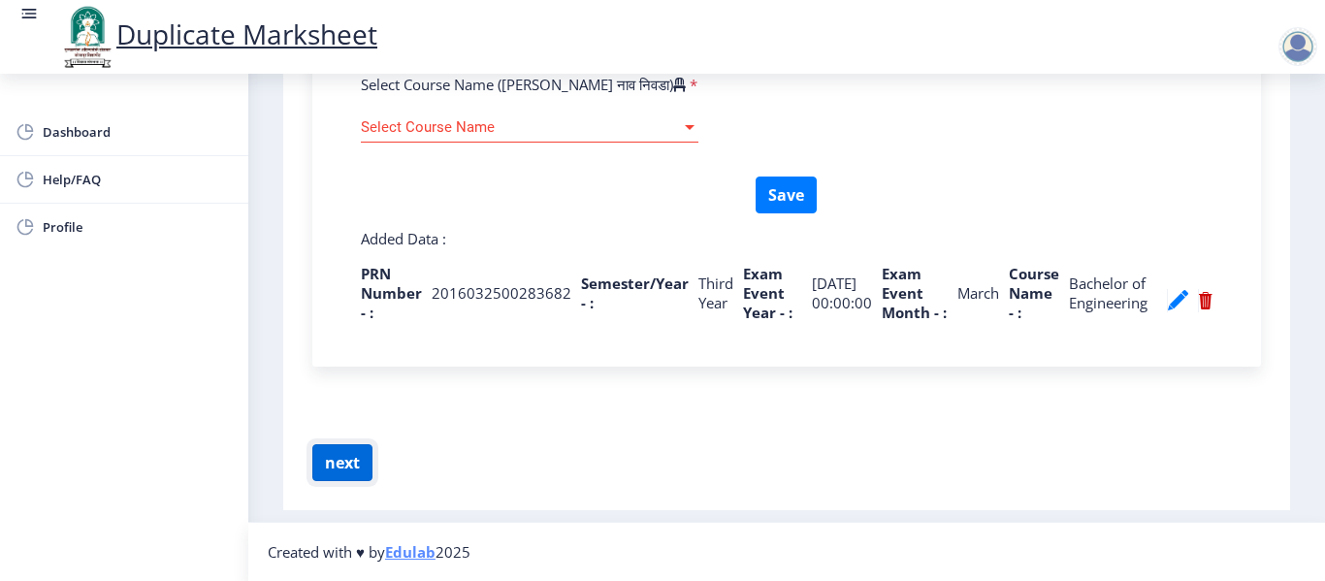
click at [342, 459] on button "next" at bounding box center [342, 462] width 60 height 37
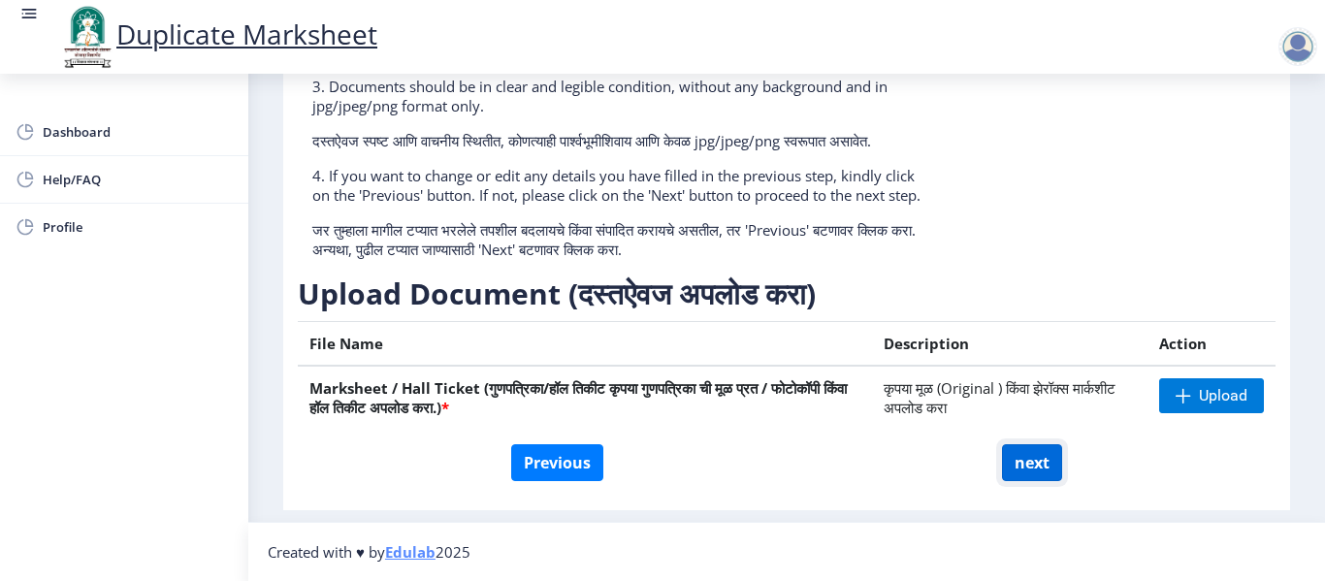
click at [1018, 461] on button "next" at bounding box center [1032, 462] width 60 height 37
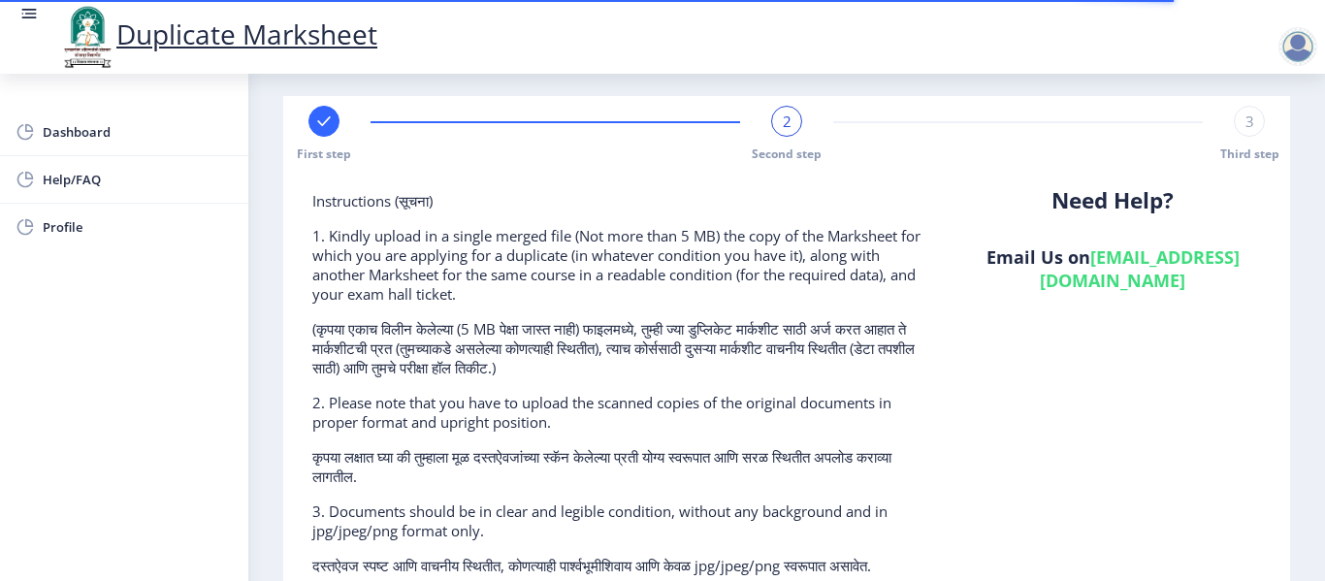
scroll to position [0, 0]
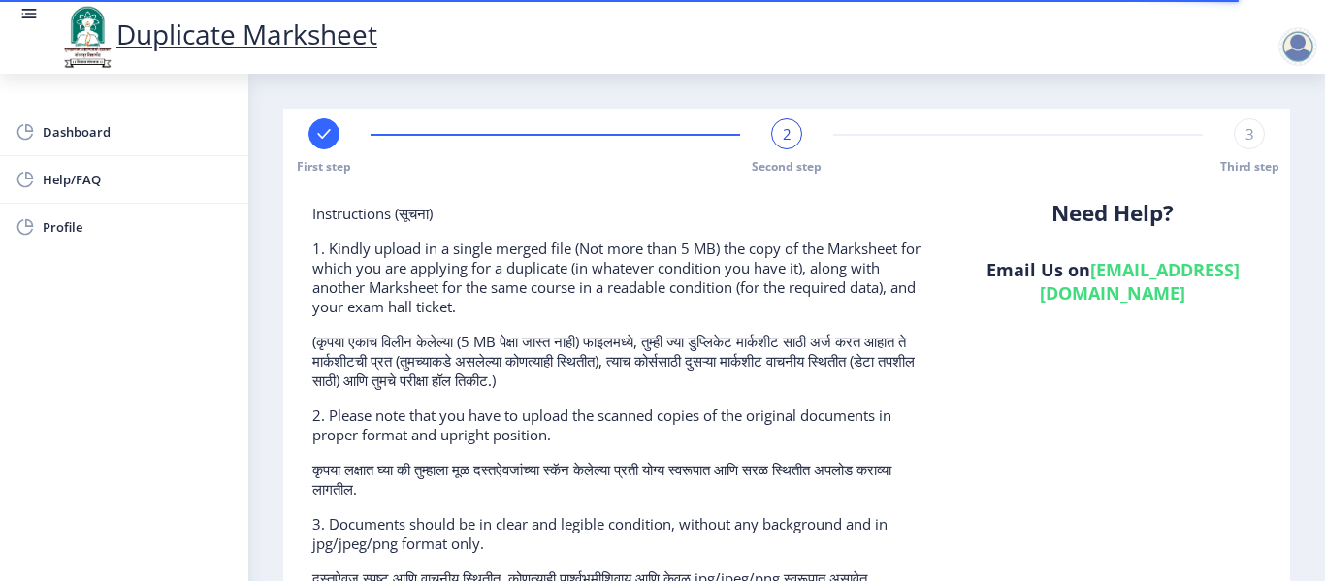
click at [775, 130] on div "2" at bounding box center [786, 133] width 31 height 31
click at [1234, 133] on div "3" at bounding box center [1248, 133] width 31 height 31
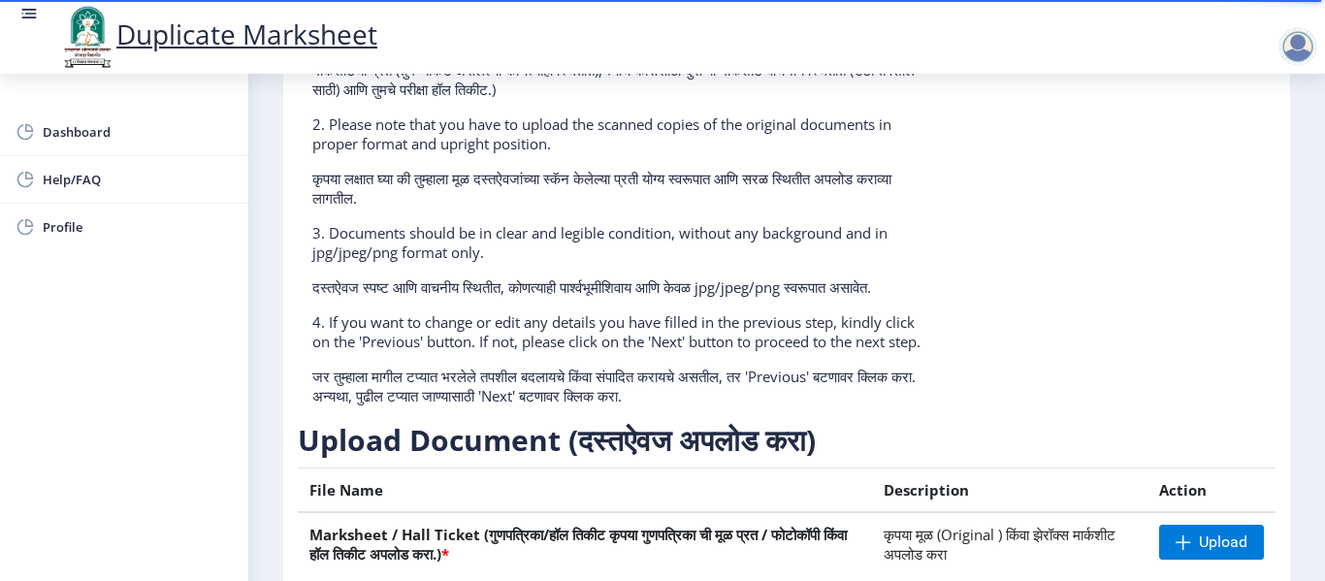
scroll to position [476, 0]
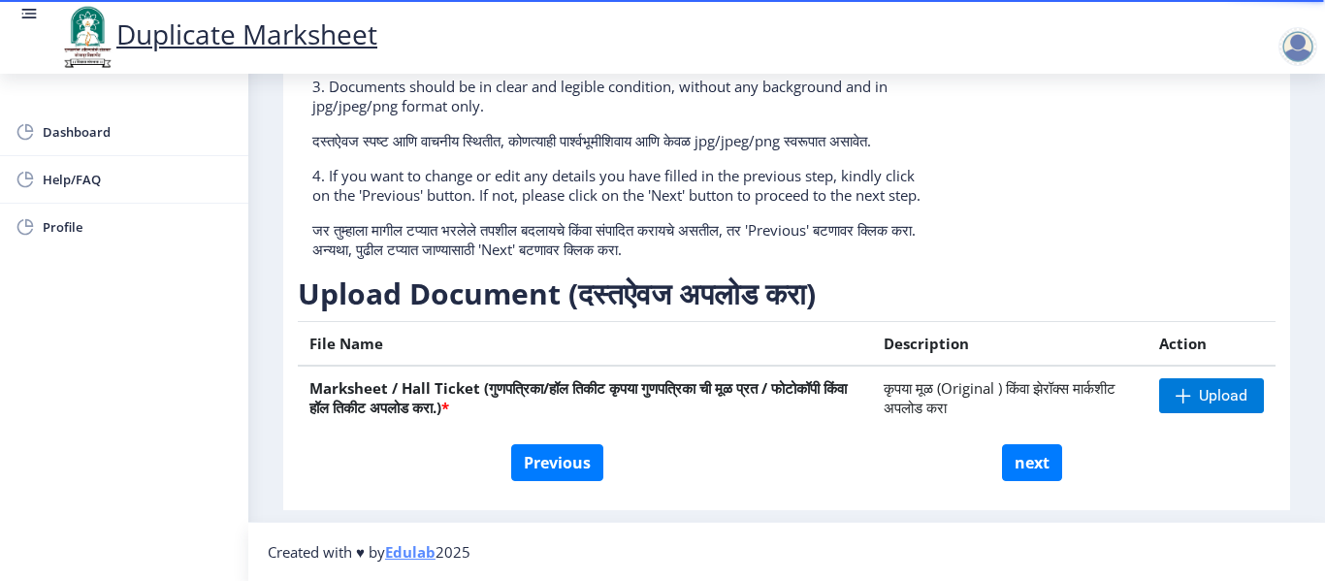
click at [765, 470] on div "Previous next" at bounding box center [786, 462] width 948 height 37
click at [709, 441] on div "File Name Description Action Marksheet / Hall Ticket (गुणपत्रिका/हॉल तिकीट कृपय…" at bounding box center [786, 382] width 977 height 123
